Goal: Find specific page/section

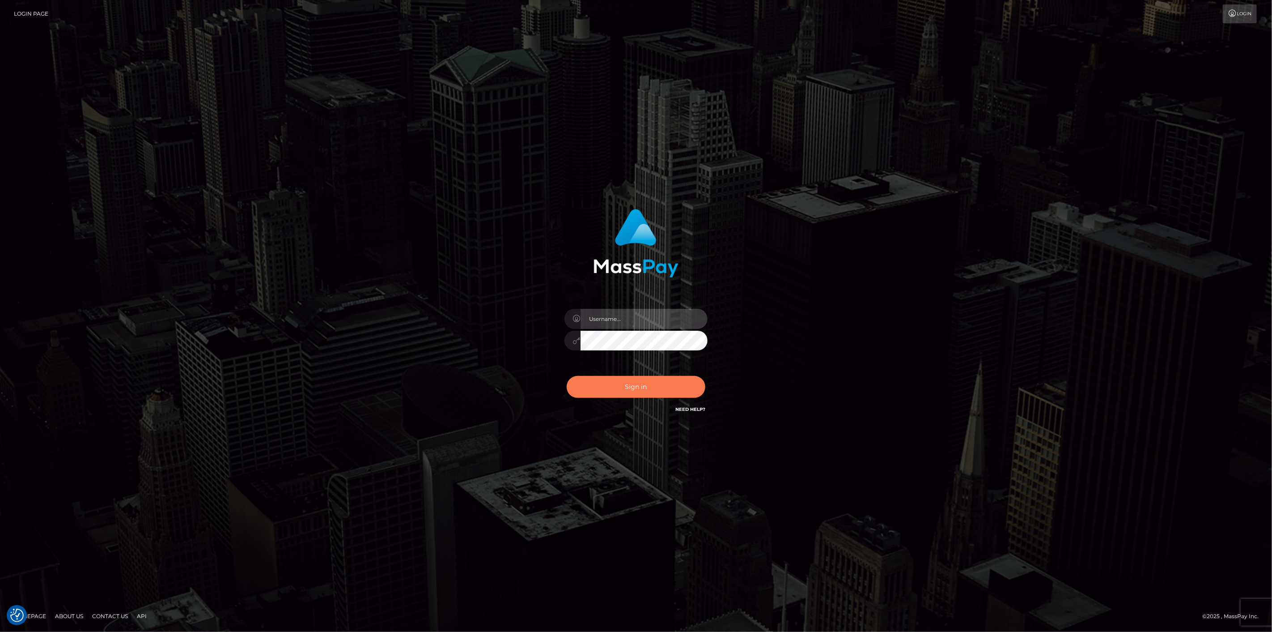
type input "scott.cm"
click at [633, 395] on button "Sign in" at bounding box center [636, 387] width 139 height 22
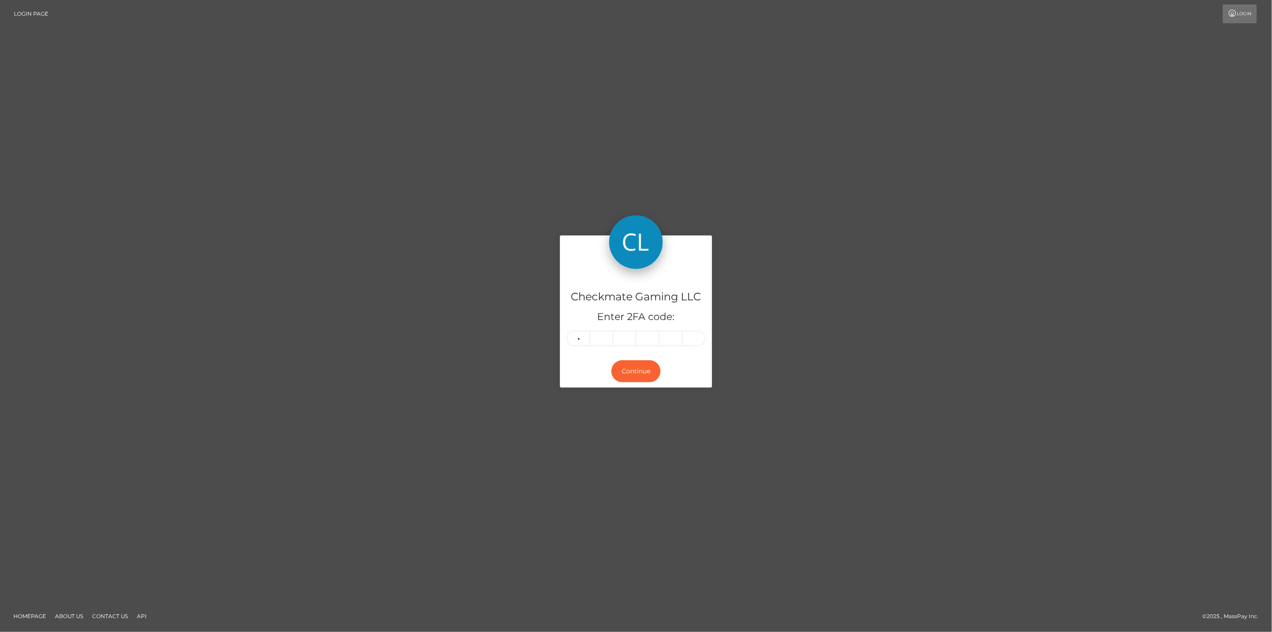
type input "7"
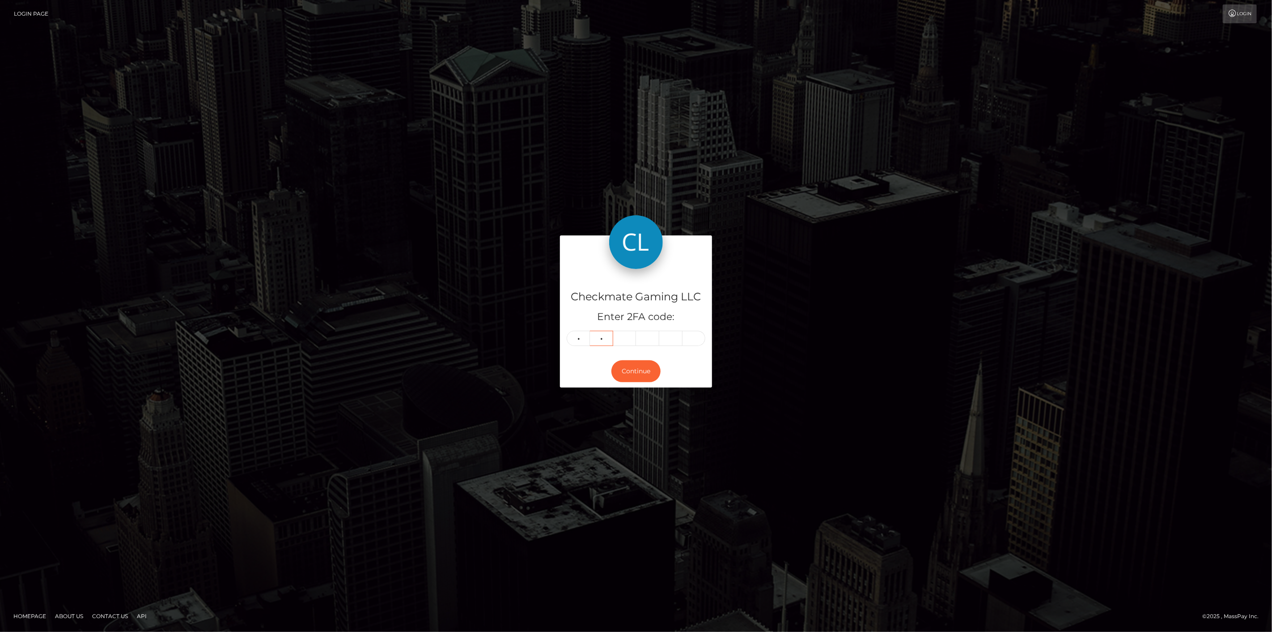
type input "7"
type input "6"
type input "9"
type input "8"
type input "3"
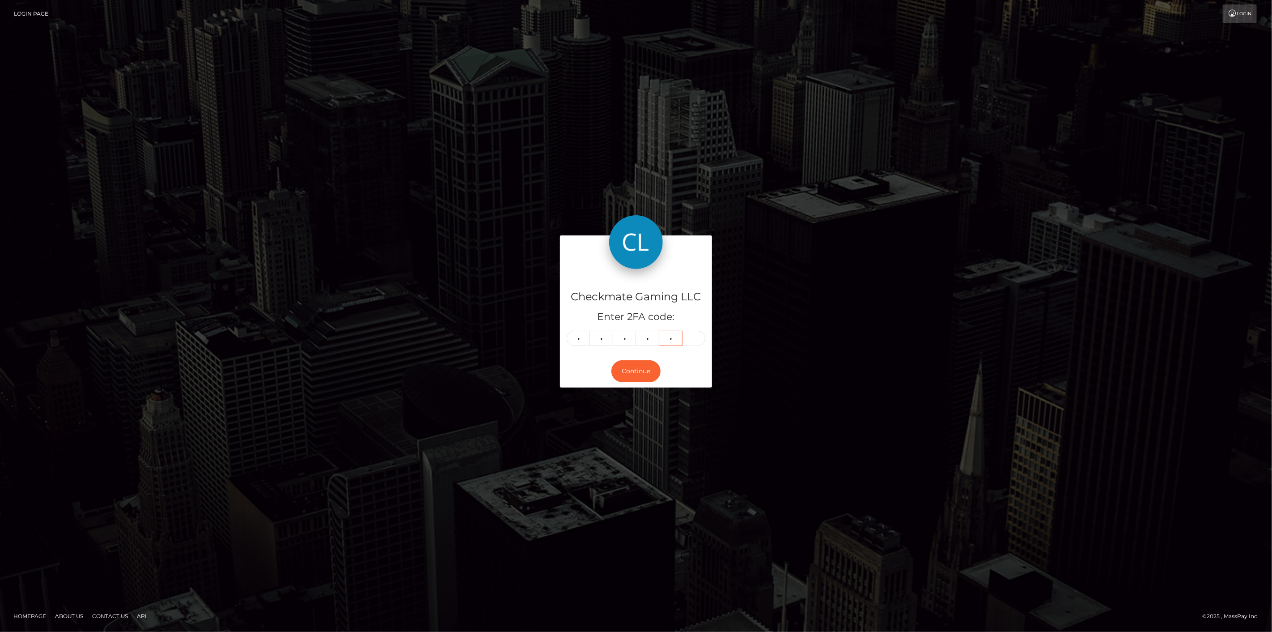
type input "0"
type input "2"
type input "7"
type input "9"
type input "1"
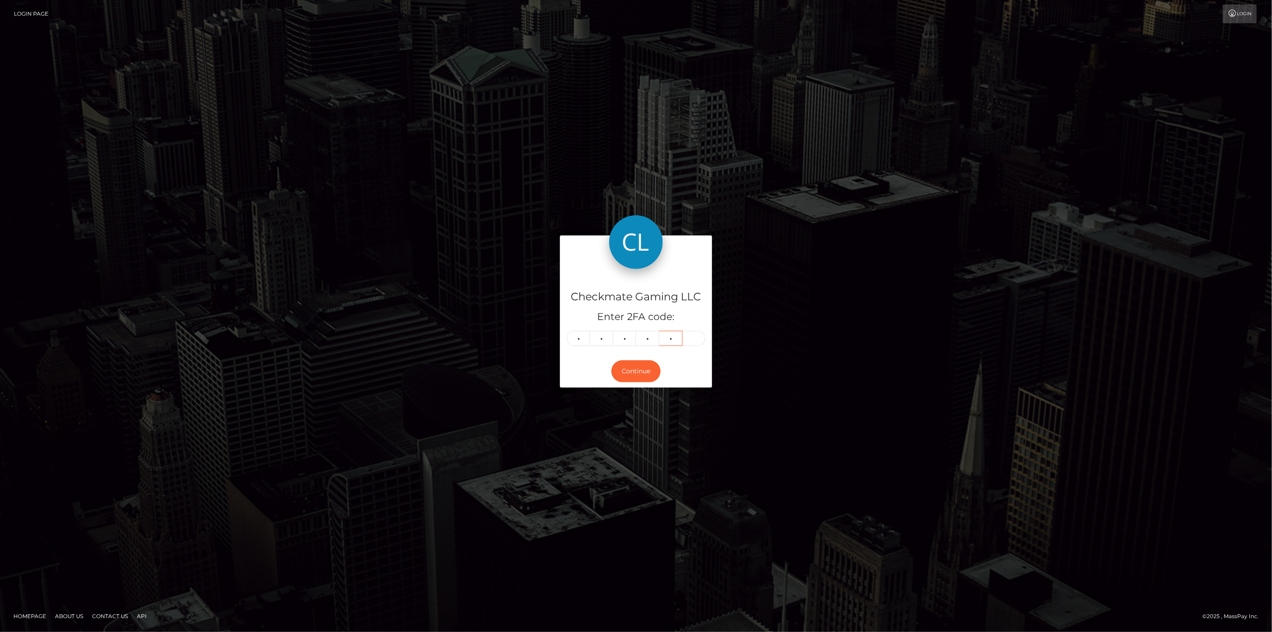
type input "0"
type input "1"
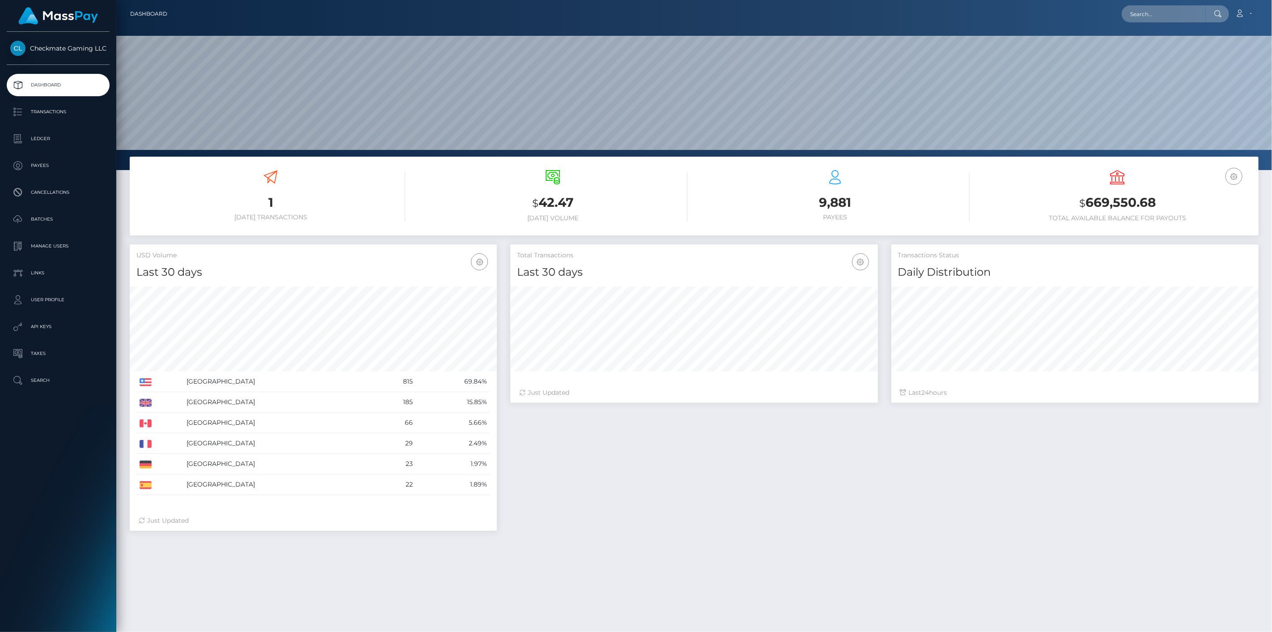
scroll to position [158, 368]
click at [23, 166] on p "Payees" at bounding box center [58, 165] width 96 height 13
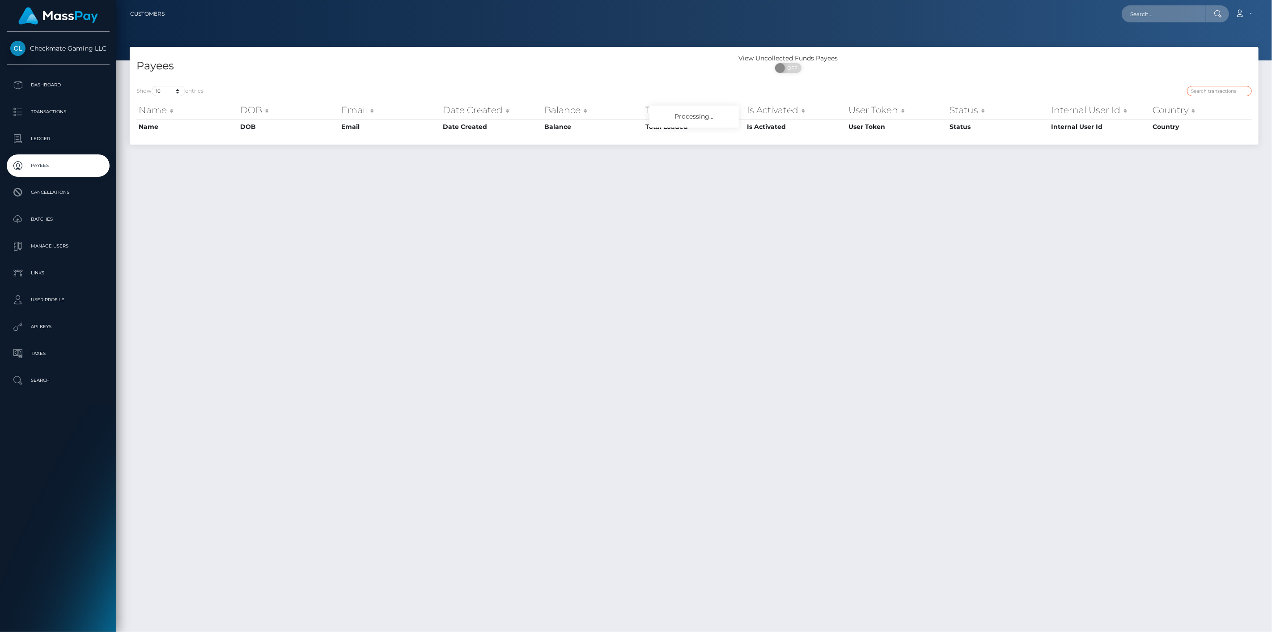
click at [1203, 87] on input "search" at bounding box center [1219, 91] width 65 height 10
paste input "357750"
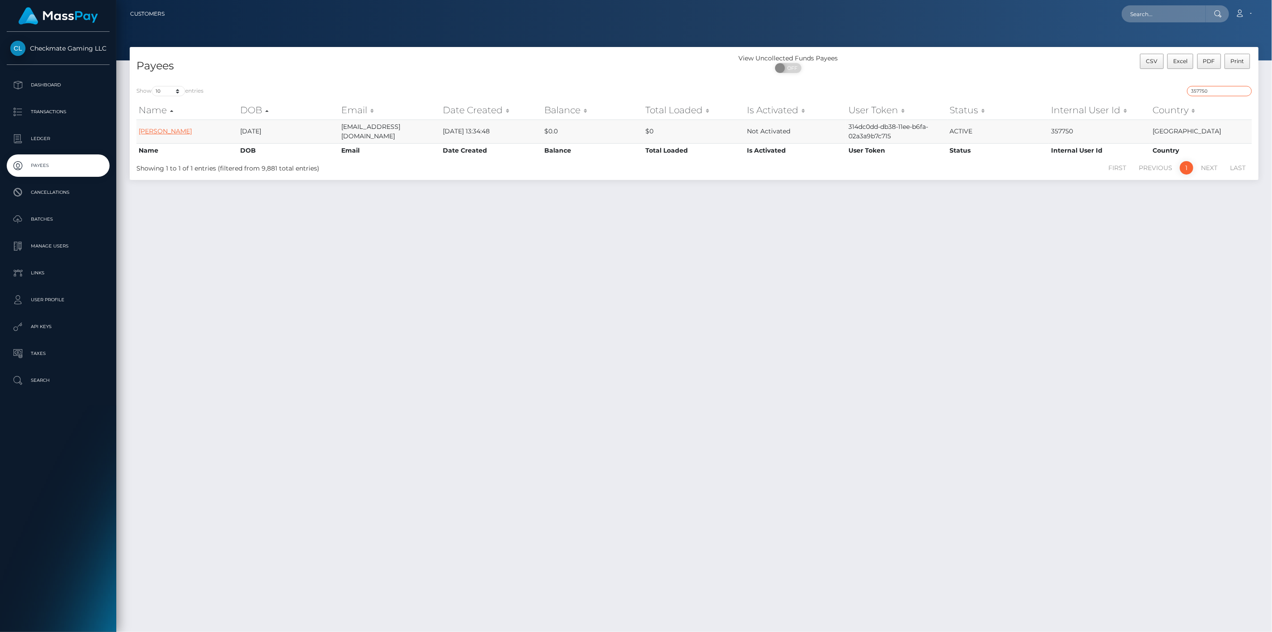
type input "357750"
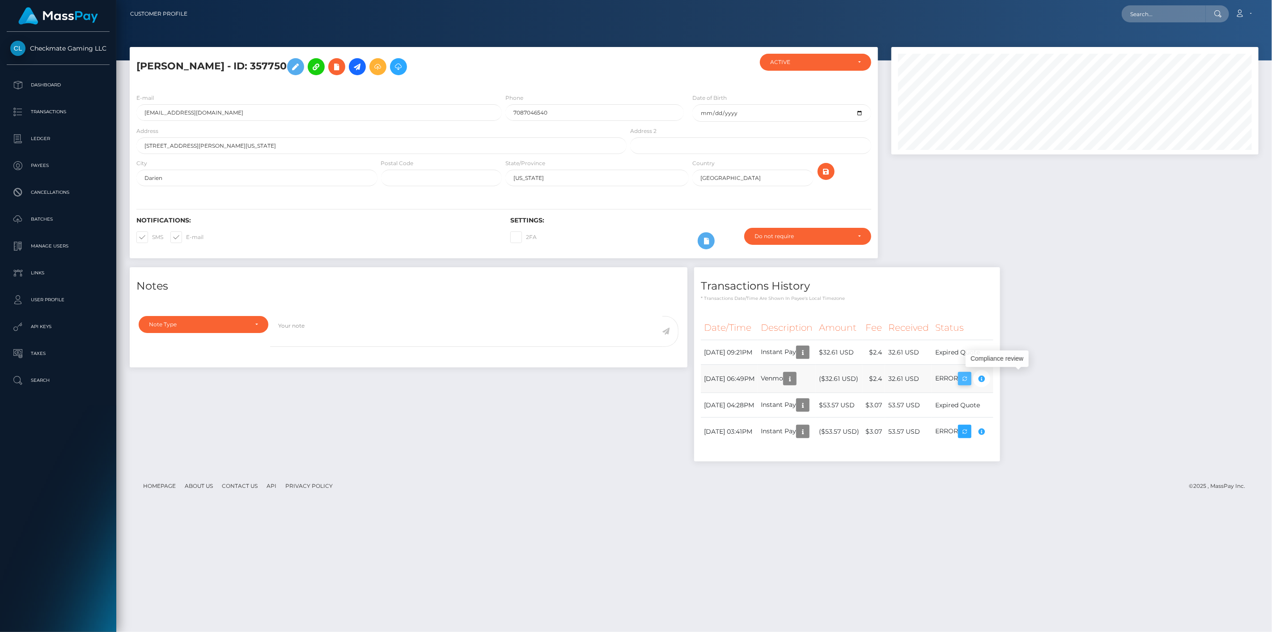
scroll to position [107, 368]
